Goal: Transaction & Acquisition: Download file/media

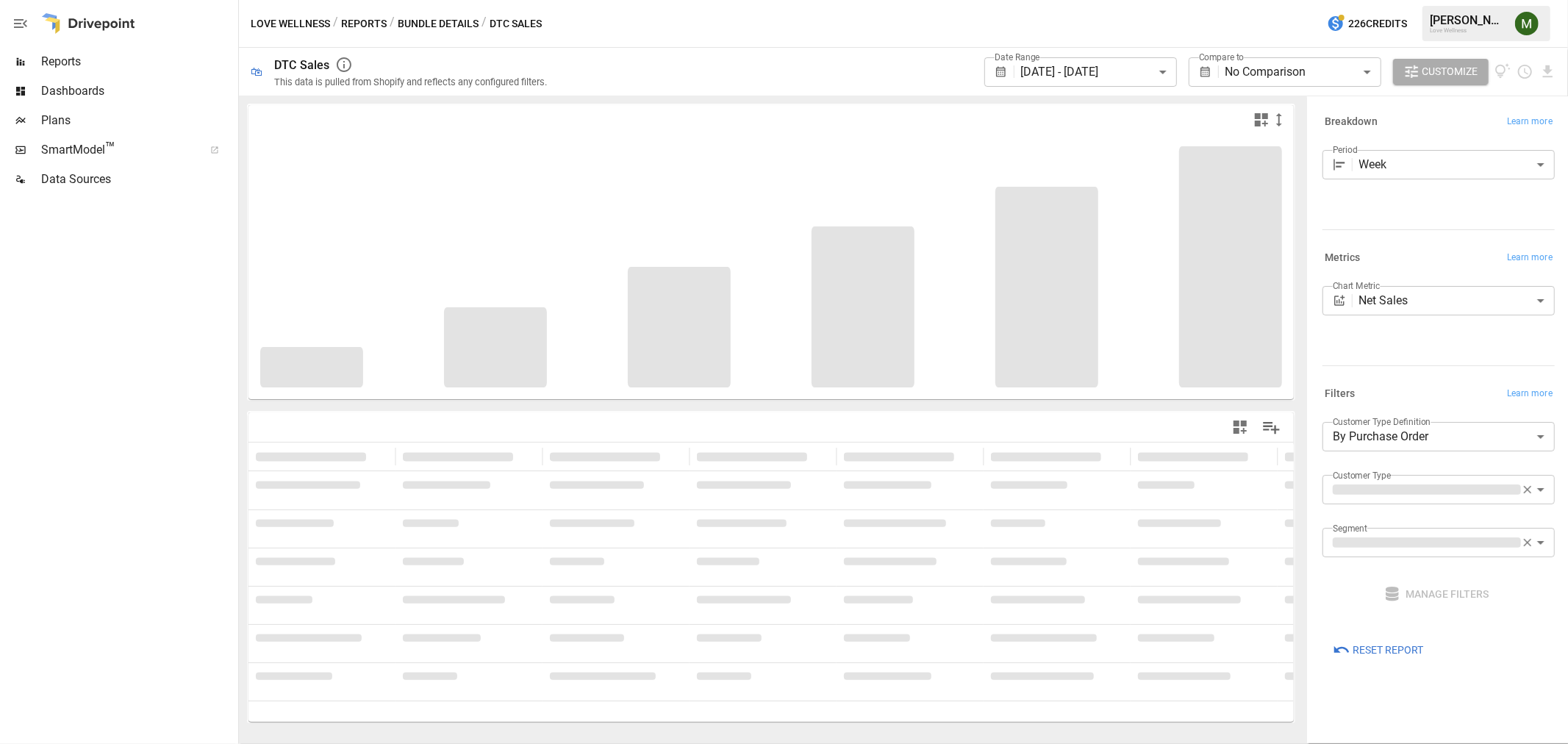
click at [1134, 0] on body "**********" at bounding box center [784, 0] width 1568 height 0
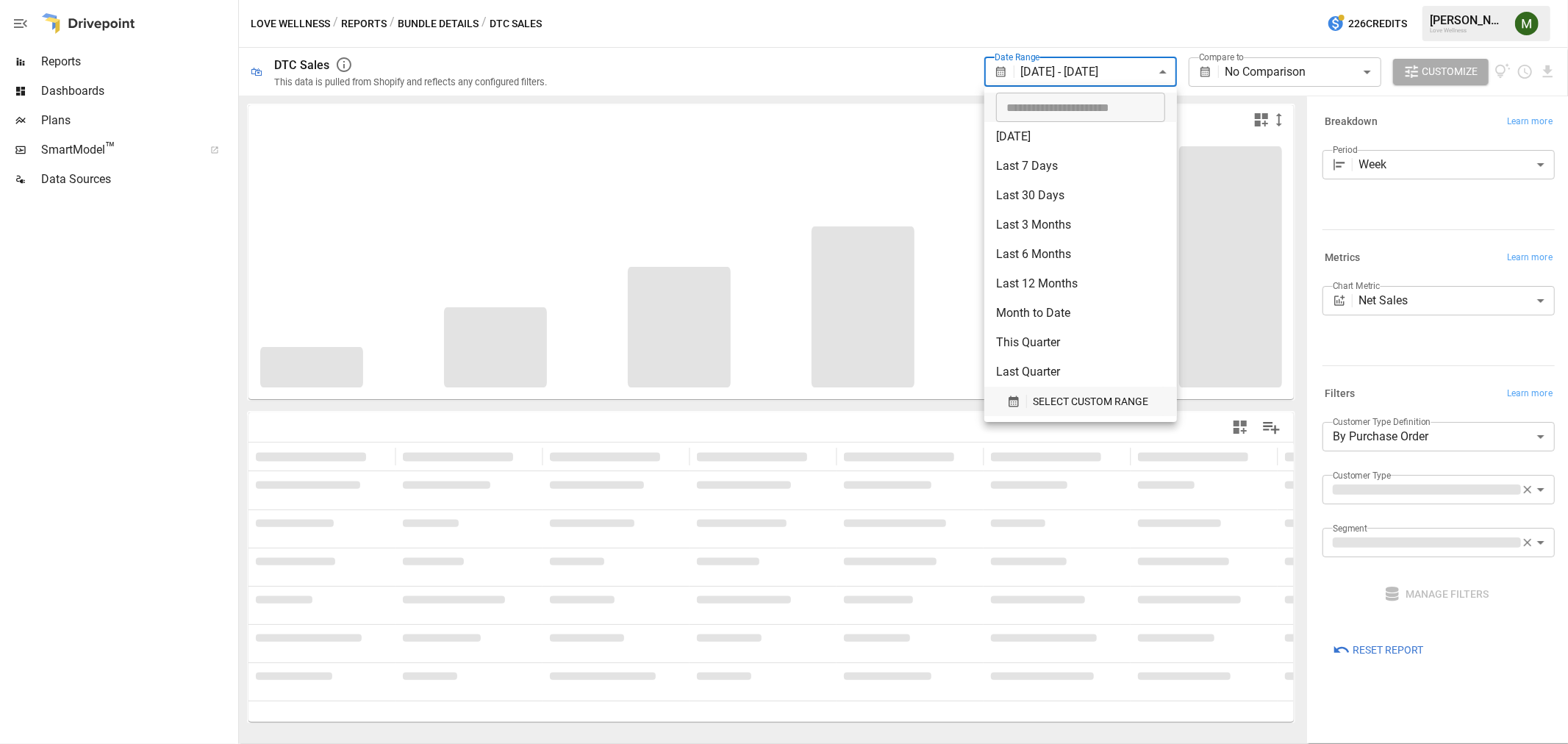
click at [1011, 400] on icon "button" at bounding box center [1013, 402] width 9 height 11
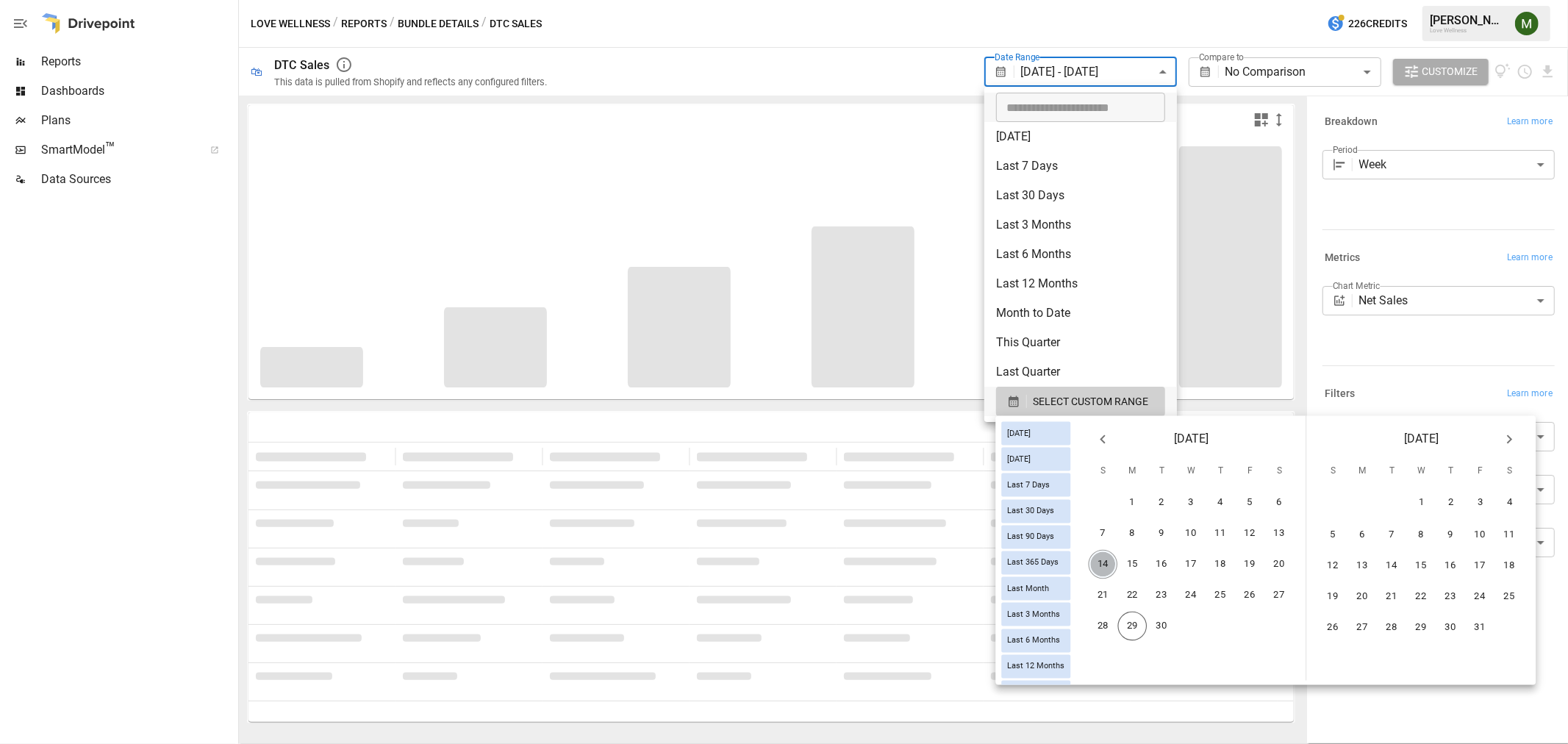
click at [1118, 560] on button "14" at bounding box center [1103, 565] width 29 height 29
click at [1289, 594] on button "27" at bounding box center [1280, 596] width 29 height 29
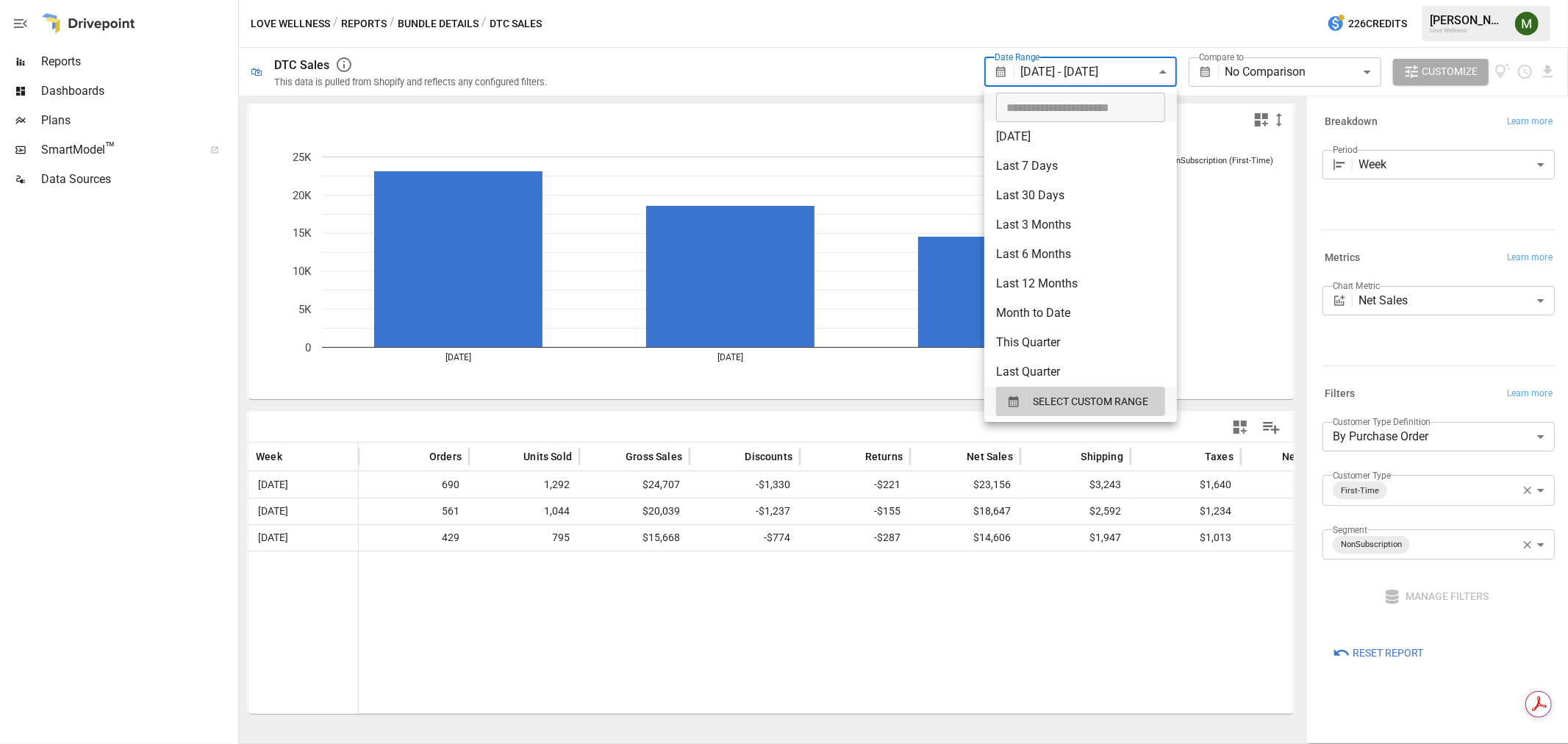
click at [855, 422] on div at bounding box center [784, 372] width 1568 height 744
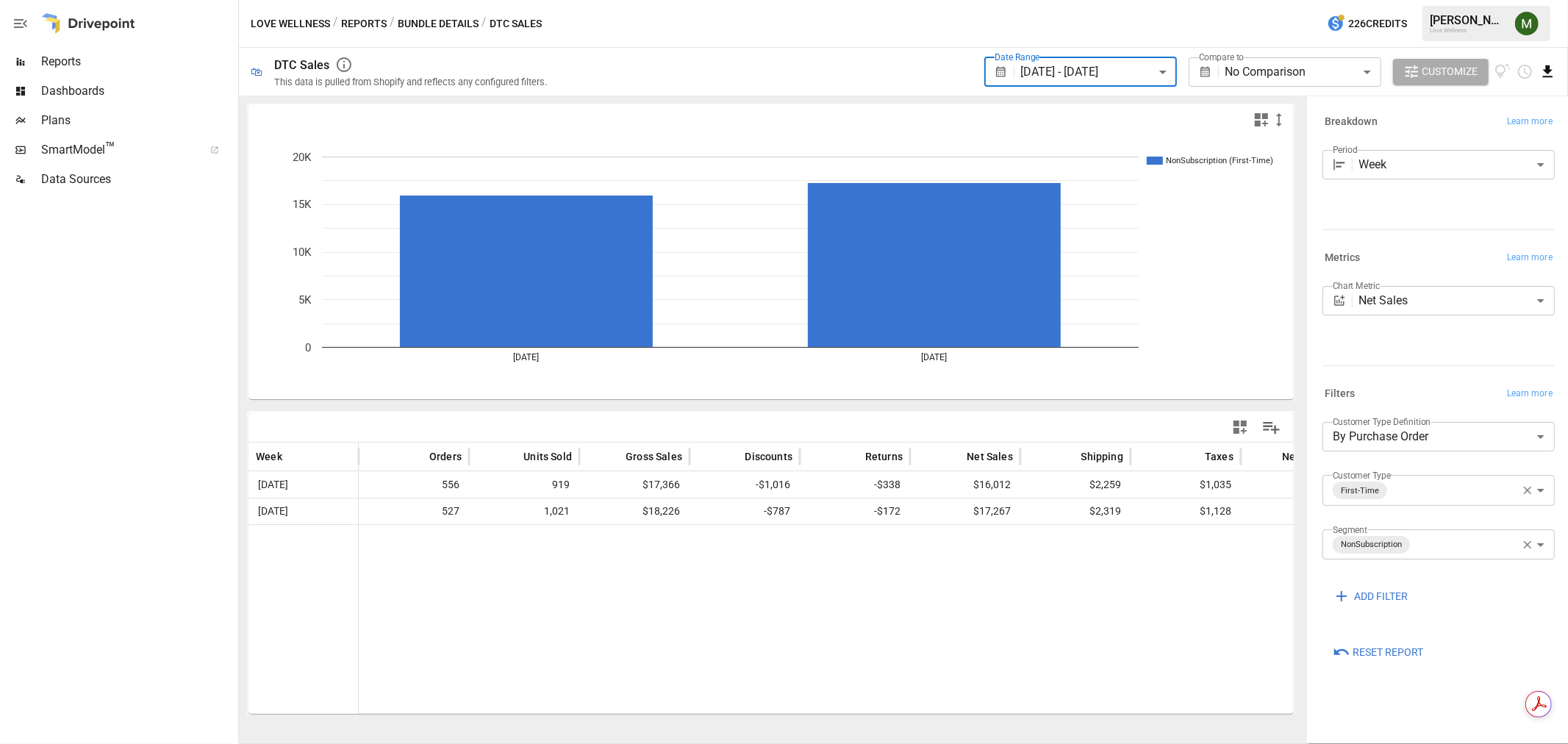
click at [1547, 70] on icon "Download report" at bounding box center [1548, 71] width 9 height 11
click at [1534, 129] on li "Download as CSV" at bounding box center [1498, 130] width 117 height 29
